Goal: Find specific page/section: Find specific page/section

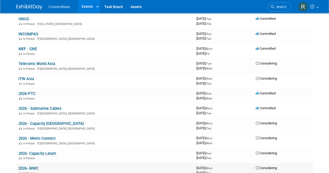
scroll to position [52, 0]
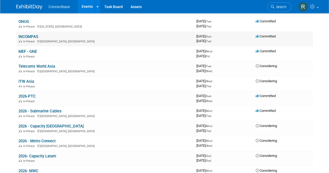
click at [29, 34] on link "INCOMPAS" at bounding box center [28, 36] width 20 height 5
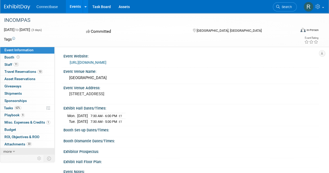
click at [13, 150] on icon at bounding box center [14, 152] width 2 height 4
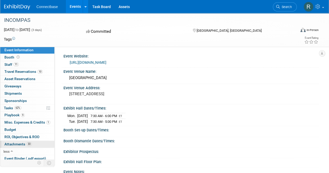
scroll to position [2, 0]
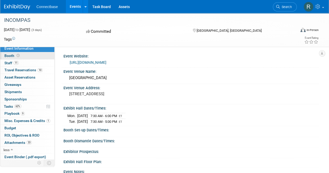
click at [13, 56] on span "Booth" at bounding box center [12, 56] width 16 height 4
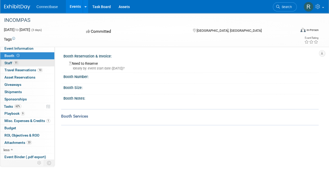
click at [8, 62] on span "Staff 11" at bounding box center [11, 63] width 14 height 4
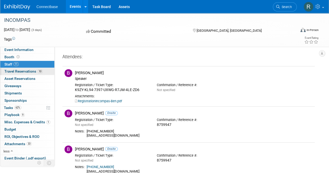
scroll to position [0, 0]
